Goal: Task Accomplishment & Management: Manage account settings

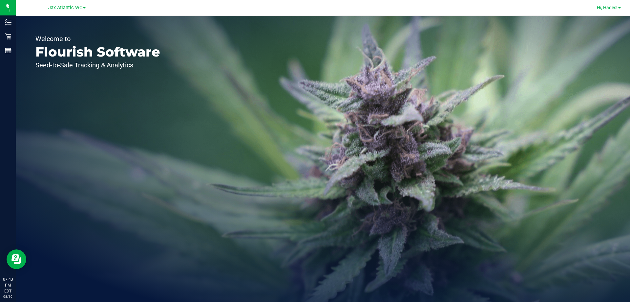
click at [611, 5] on span "Hi, Hades!" at bounding box center [607, 7] width 21 height 5
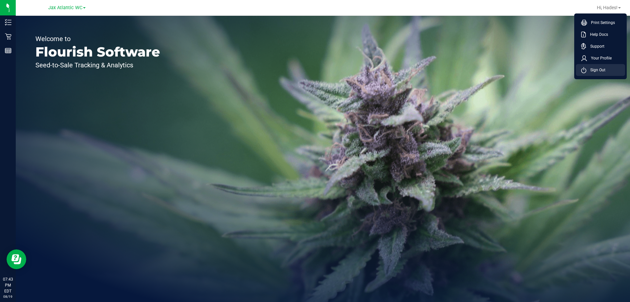
click at [601, 71] on span "Sign Out" at bounding box center [595, 70] width 19 height 7
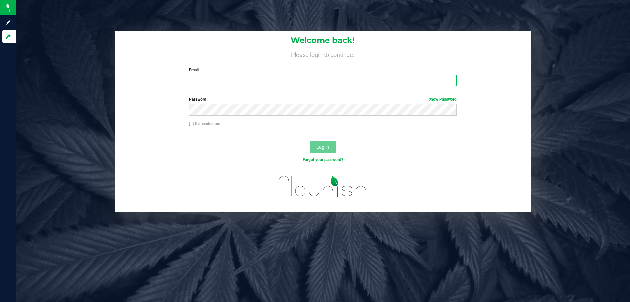
click at [364, 81] on input "Email" at bounding box center [322, 80] width 267 height 12
type input "[EMAIL_ADDRESS][DOMAIN_NAME]"
click at [310, 141] on button "Log In" at bounding box center [323, 147] width 26 height 12
